Goal: Navigation & Orientation: Find specific page/section

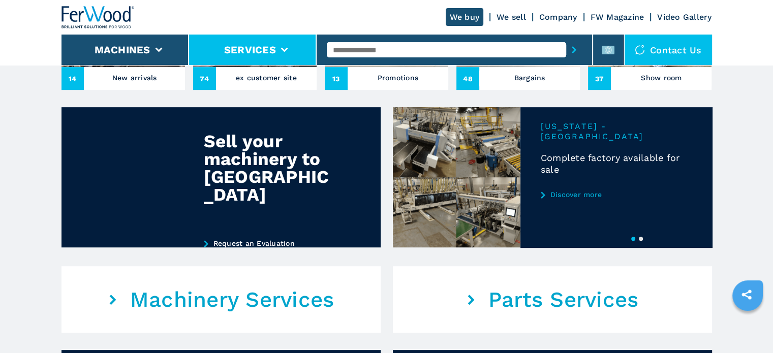
scroll to position [458, 0]
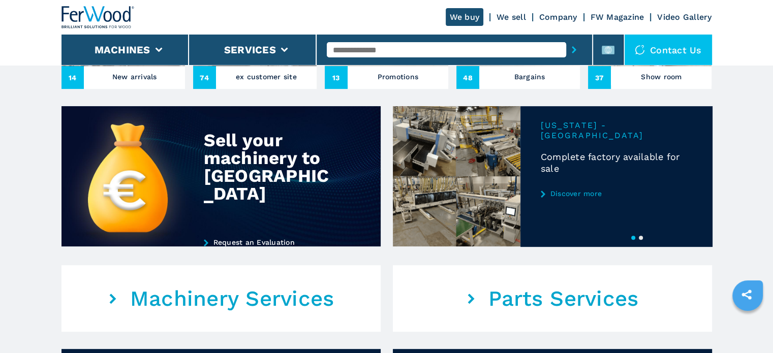
click at [574, 47] on icon "submit-button" at bounding box center [574, 49] width 5 height 7
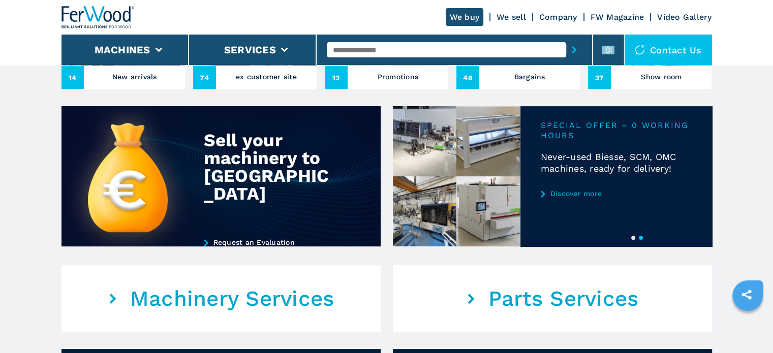
click at [572, 50] on button "submit-button" at bounding box center [574, 49] width 16 height 23
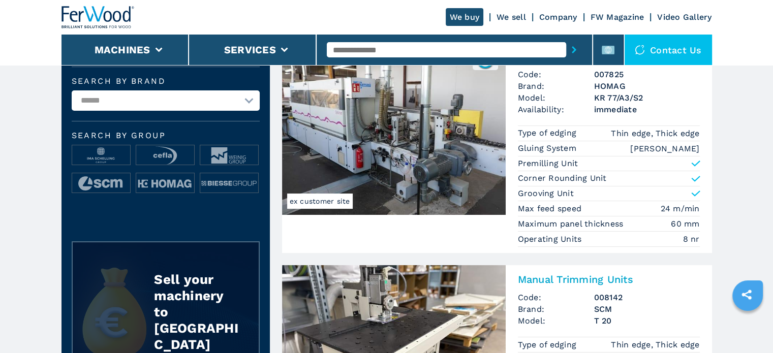
scroll to position [153, 0]
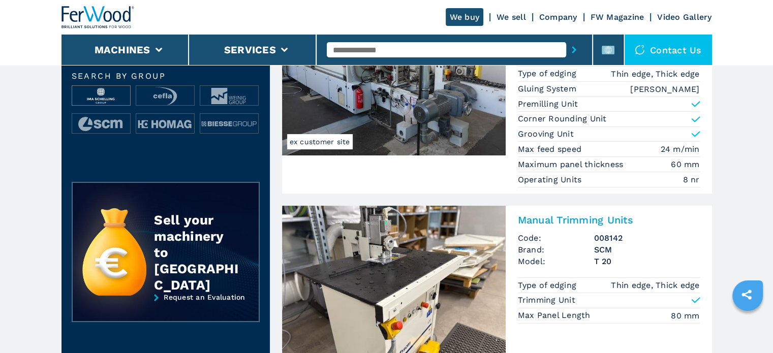
click at [105, 94] on img at bounding box center [101, 96] width 58 height 20
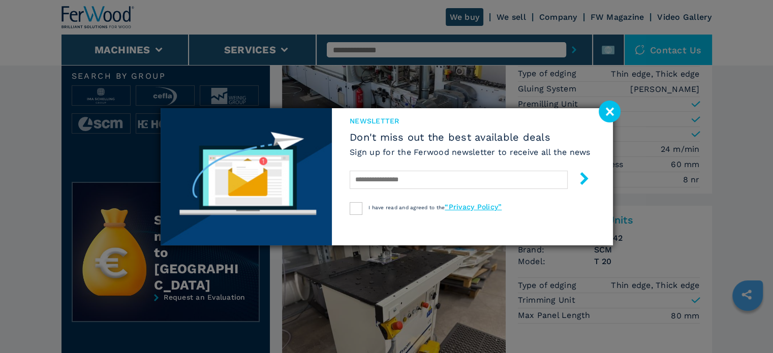
drag, startPoint x: 612, startPoint y: 115, endPoint x: 612, endPoint y: 108, distance: 7.6
click at [612, 115] on image at bounding box center [610, 112] width 22 height 22
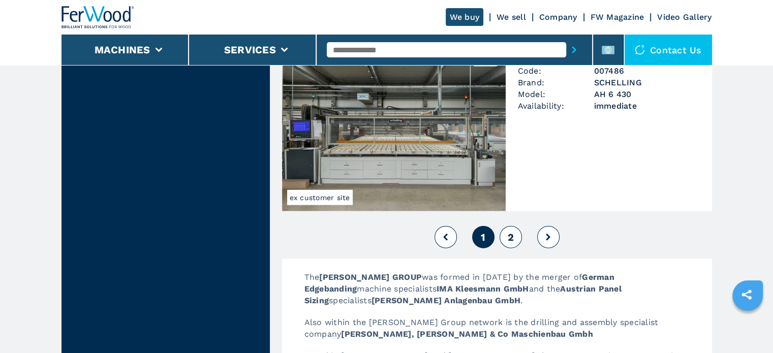
scroll to position [2186, 0]
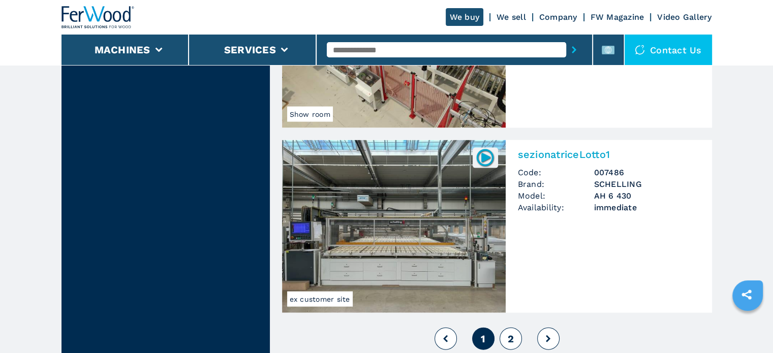
click at [510, 339] on span "2" at bounding box center [510, 339] width 6 height 12
click at [510, 338] on span "2" at bounding box center [510, 339] width 6 height 12
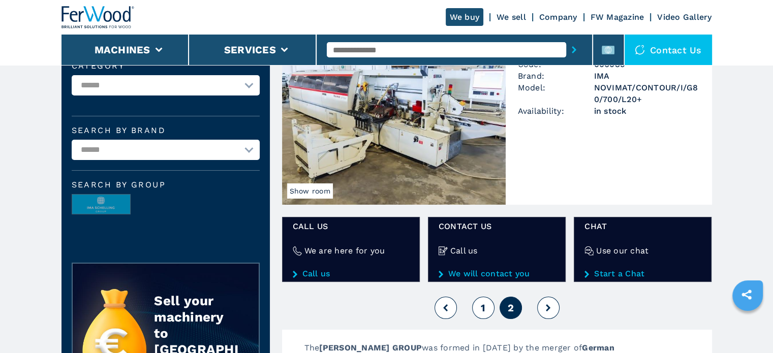
scroll to position [153, 0]
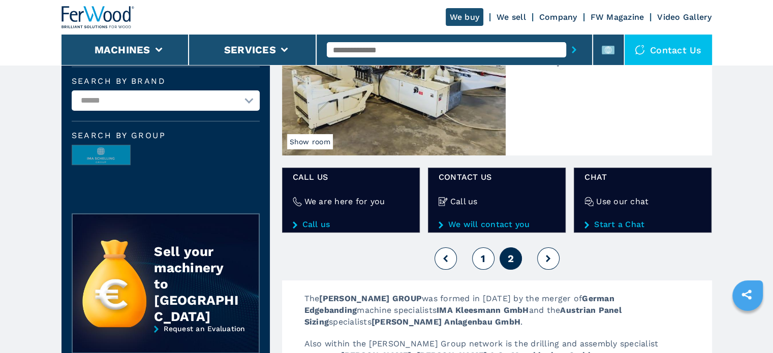
click at [488, 259] on button "1" at bounding box center [483, 259] width 22 height 22
